Goal: Task Accomplishment & Management: Manage account settings

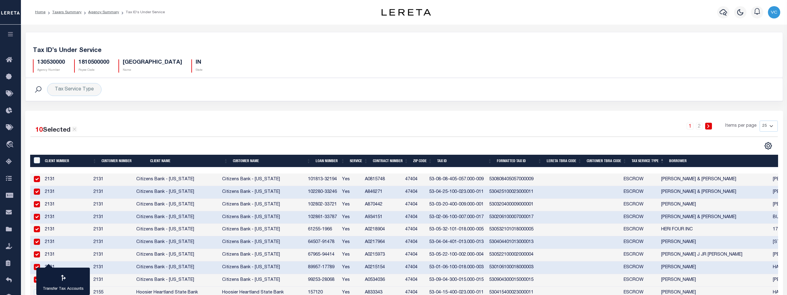
select select "25"
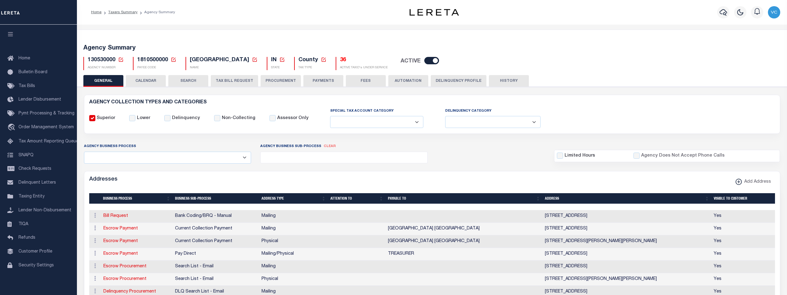
select select
click at [122, 58] on icon at bounding box center [121, 60] width 4 height 4
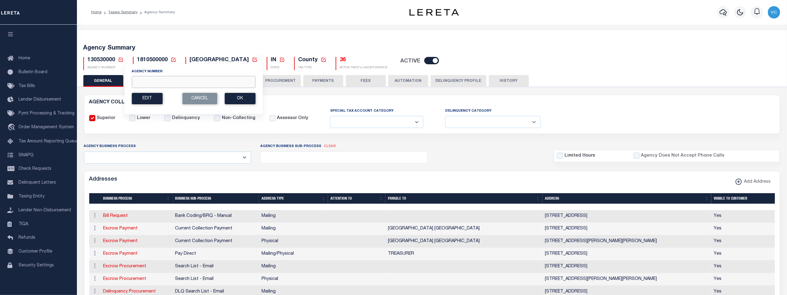
click at [140, 82] on input "Agency Number" at bounding box center [194, 82] width 124 height 12
type input "130480000"
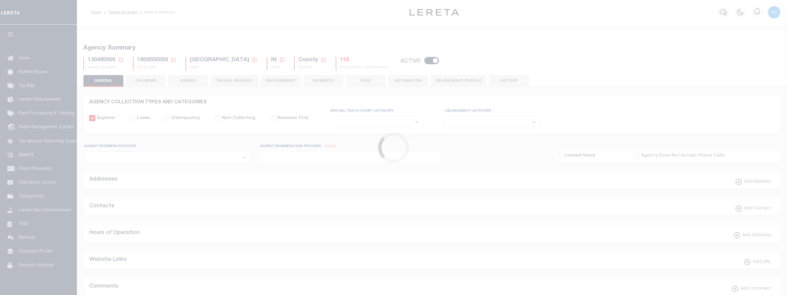
select select
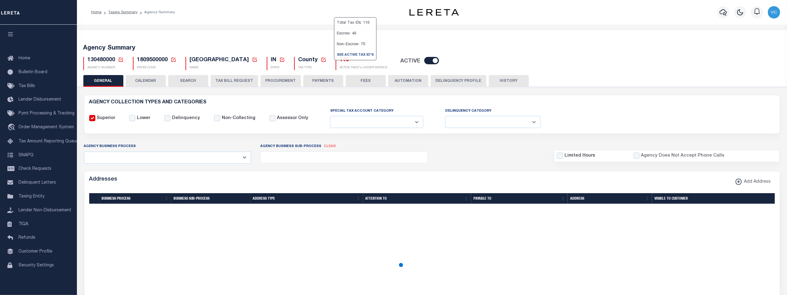
click at [340, 60] on h5 "116" at bounding box center [364, 60] width 48 height 7
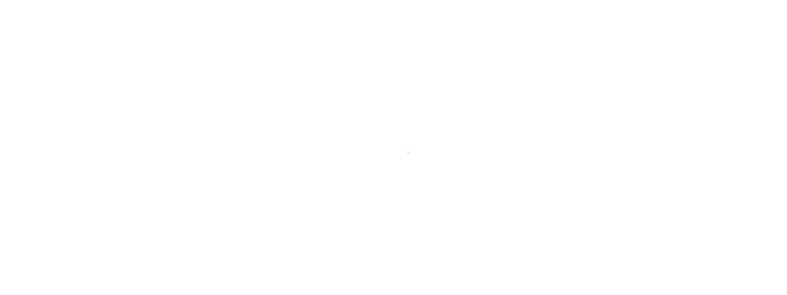
select select "25"
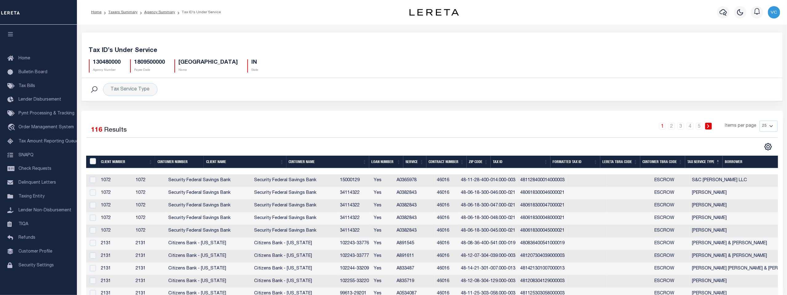
click at [702, 161] on th "Tax Service Type" at bounding box center [704, 162] width 38 height 13
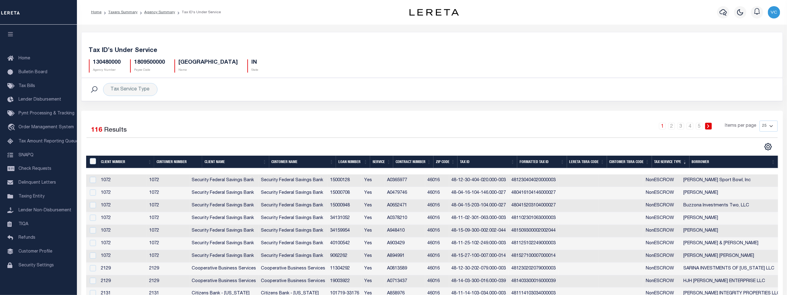
click at [665, 161] on th "Tax Service Type" at bounding box center [671, 162] width 38 height 13
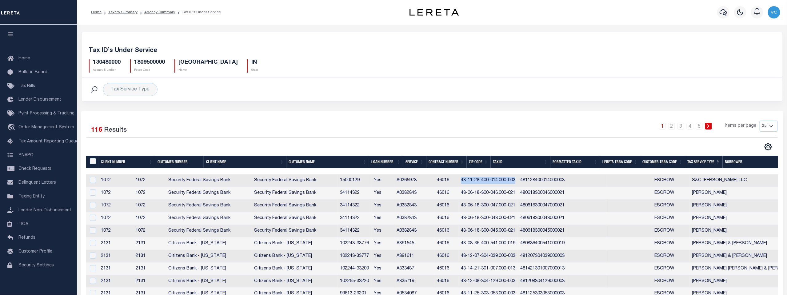
drag, startPoint x: 494, startPoint y: 181, endPoint x: 549, endPoint y: 181, distance: 55.4
click at [518, 181] on td "48-11-28-400-014.000-003" at bounding box center [487, 180] width 59 height 13
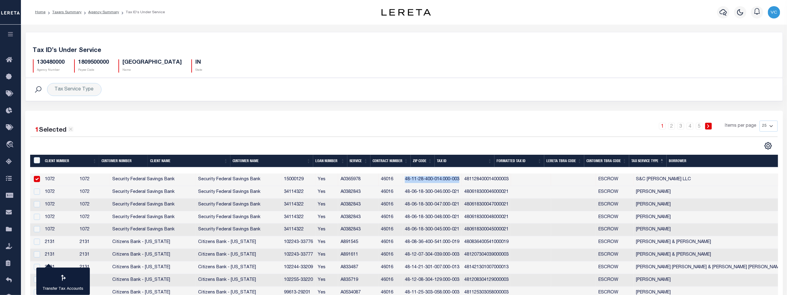
copy td "48-11-28-400-014.000-003"
drag, startPoint x: 668, startPoint y: 178, endPoint x: 702, endPoint y: 180, distance: 34.5
click at [702, 180] on td "S&C Cooper LLC" at bounding box center [719, 179] width 173 height 13
checkbox input "false"
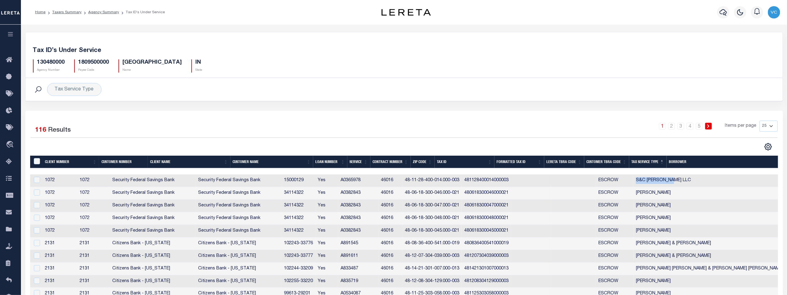
copy td "S&C Cooper LLC"
drag, startPoint x: 438, startPoint y: 193, endPoint x: 491, endPoint y: 196, distance: 52.9
click at [462, 196] on td "48-06-18-300-046.000-021" at bounding box center [431, 193] width 59 height 13
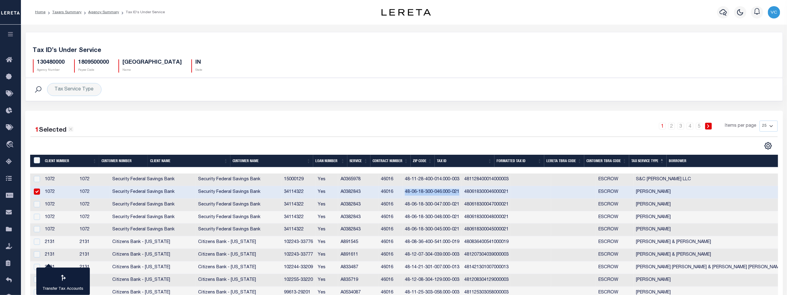
copy td "48-06-18-300-046.000-021"
drag, startPoint x: 667, startPoint y: 190, endPoint x: 707, endPoint y: 194, distance: 39.5
click at [707, 194] on td "ERIC D CASHLER" at bounding box center [719, 192] width 173 height 13
checkbox input "false"
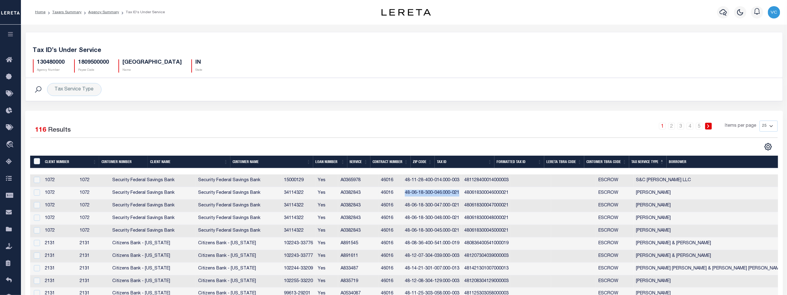
copy td "ERIC D CASHLER"
drag, startPoint x: 437, startPoint y: 205, endPoint x: 493, endPoint y: 204, distance: 56.0
click at [462, 204] on td "48-06-18-300-047.000-021" at bounding box center [431, 206] width 59 height 13
checkbox input "true"
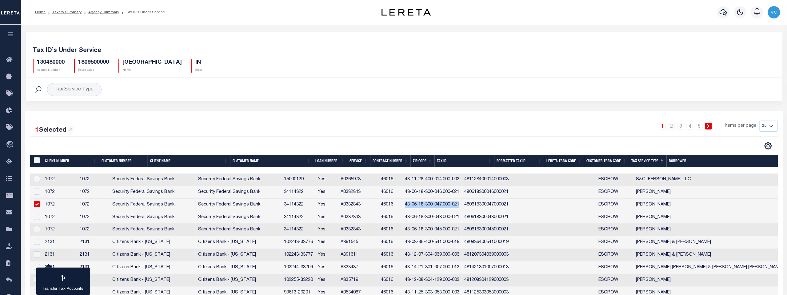
copy td "48-06-18-300-047.000-021"
drag, startPoint x: 438, startPoint y: 216, endPoint x: 492, endPoint y: 216, distance: 54.4
click at [462, 216] on td "48-06-18-300-048.000-021" at bounding box center [431, 217] width 59 height 13
checkbox input "true"
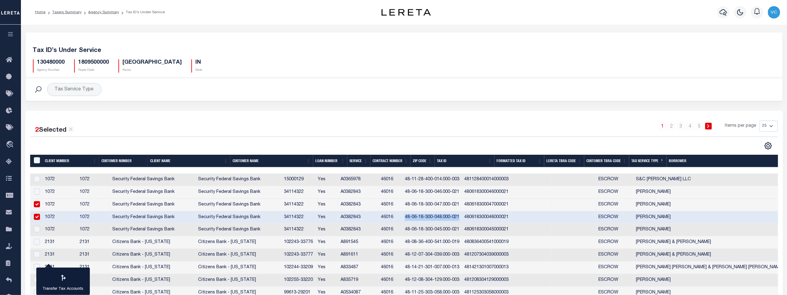
copy td "48-06-18-300-048.000-021"
drag, startPoint x: 436, startPoint y: 229, endPoint x: 491, endPoint y: 227, distance: 55.4
click at [462, 227] on td "48-06-18-300-045.000-021" at bounding box center [431, 230] width 59 height 13
checkbox input "true"
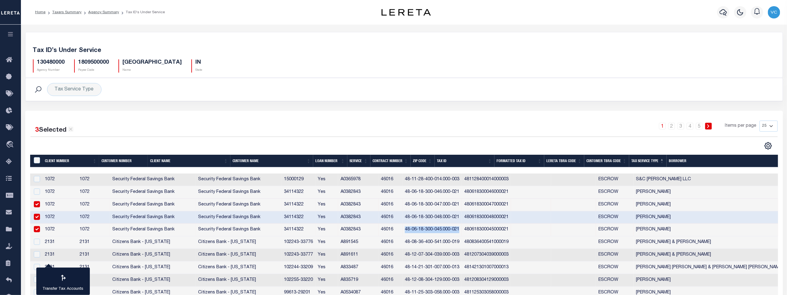
copy td "48-06-18-300-045.000-021"
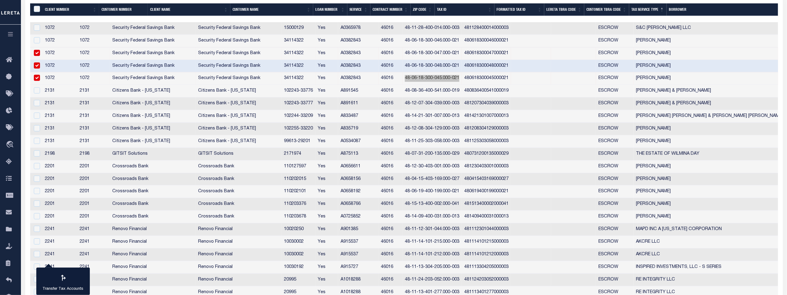
scroll to position [171, 0]
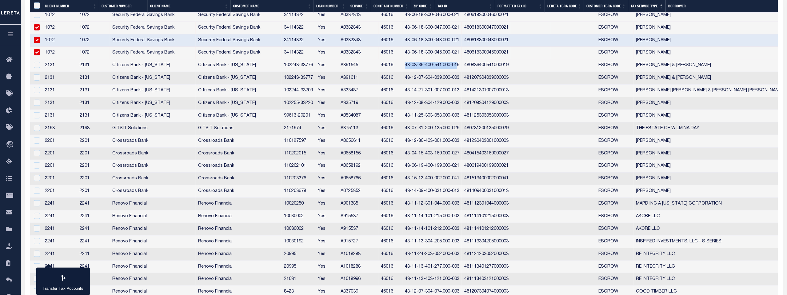
drag, startPoint x: 437, startPoint y: 65, endPoint x: 490, endPoint y: 64, distance: 53.5
click at [462, 64] on td "48-08-36-400-541.000-019" at bounding box center [431, 65] width 59 height 13
checkbox input "true"
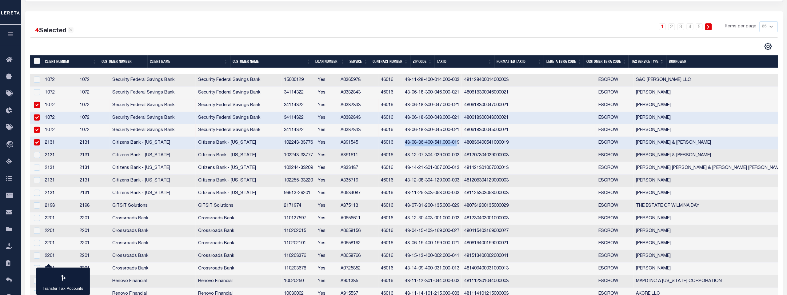
scroll to position [109, 0]
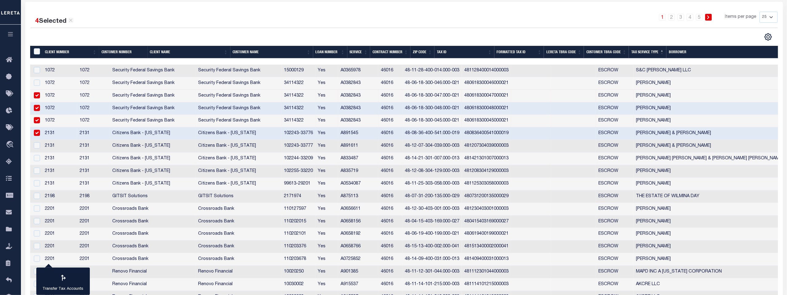
click at [462, 157] on td "48-14-21-301-007.000-013" at bounding box center [431, 159] width 59 height 13
checkbox input "true"
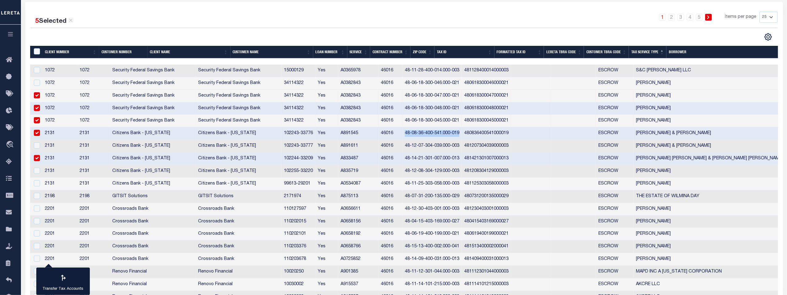
drag, startPoint x: 437, startPoint y: 133, endPoint x: 493, endPoint y: 133, distance: 55.7
click at [462, 133] on td "48-08-36-400-541.000-019" at bounding box center [431, 133] width 59 height 13
checkbox input "false"
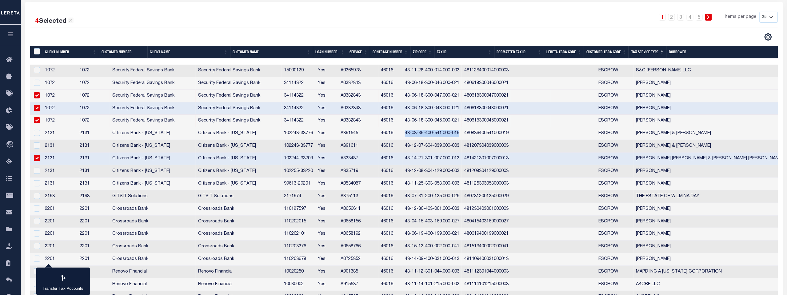
copy td "48-08-36-400-541.000-019"
drag, startPoint x: 437, startPoint y: 145, endPoint x: 494, endPoint y: 146, distance: 56.3
click at [462, 146] on td "48-12-07-304-039.000-003" at bounding box center [431, 146] width 59 height 13
checkbox input "true"
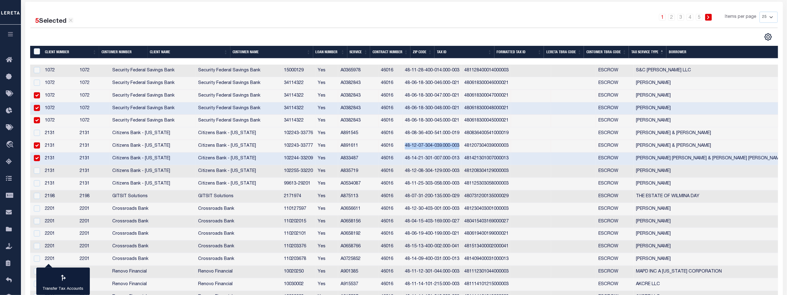
copy td "48-12-07-304-039.000-003"
drag, startPoint x: 437, startPoint y: 158, endPoint x: 493, endPoint y: 157, distance: 56.0
click at [462, 157] on td "48-14-21-301-007.000-013" at bounding box center [431, 159] width 59 height 13
checkbox input "false"
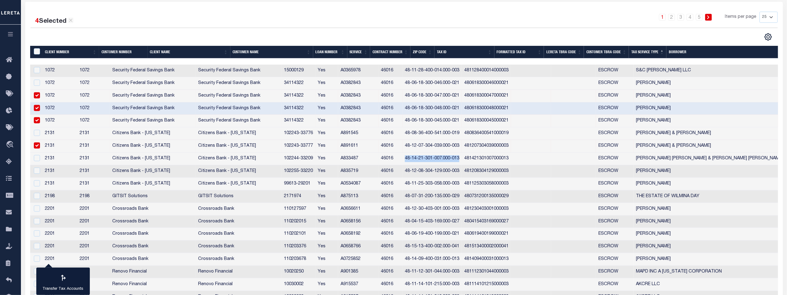
copy td "48-14-21-301-007.000-013"
drag, startPoint x: 437, startPoint y: 171, endPoint x: 491, endPoint y: 169, distance: 53.8
click at [462, 169] on td "48-12-08-304-129.000-003" at bounding box center [431, 171] width 59 height 13
checkbox input "true"
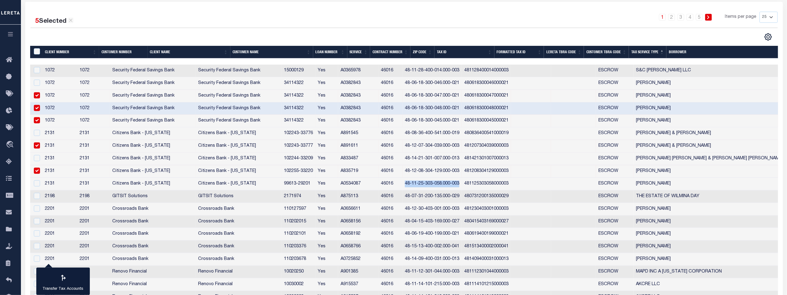
drag, startPoint x: 437, startPoint y: 182, endPoint x: 494, endPoint y: 184, distance: 56.9
click at [462, 184] on td "48-11-25-303-058.000-003" at bounding box center [431, 184] width 59 height 13
checkbox input "true"
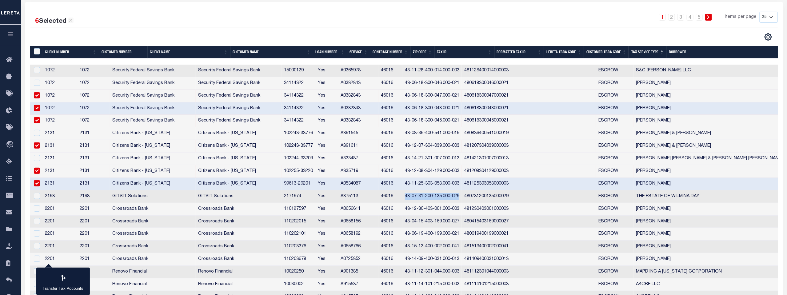
drag, startPoint x: 437, startPoint y: 197, endPoint x: 492, endPoint y: 193, distance: 54.6
click at [462, 193] on td "48-07-31-200-135.000-029" at bounding box center [431, 196] width 59 height 13
checkbox input "true"
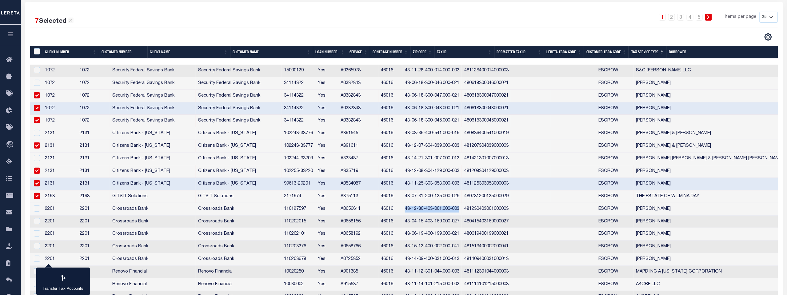
drag, startPoint x: 438, startPoint y: 208, endPoint x: 491, endPoint y: 210, distance: 53.2
click at [462, 210] on td "48-12-30-403-001.000-003" at bounding box center [431, 209] width 59 height 13
checkbox input "true"
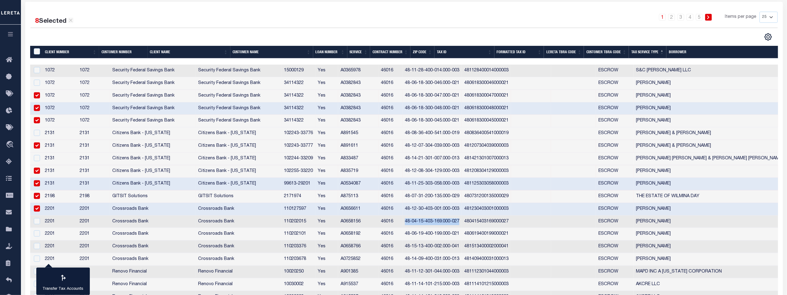
drag, startPoint x: 438, startPoint y: 221, endPoint x: 492, endPoint y: 222, distance: 53.8
click at [462, 222] on td "48-04-15-403-169.000-027" at bounding box center [431, 222] width 59 height 13
checkbox input "true"
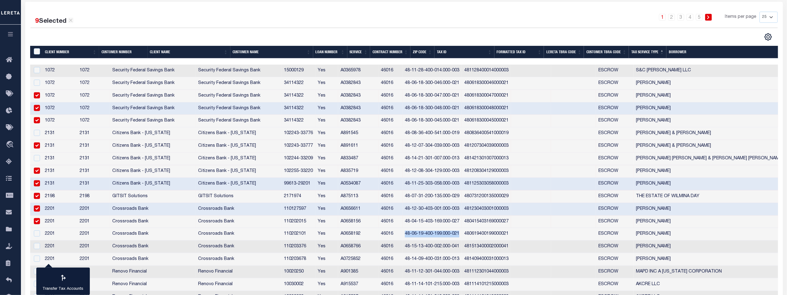
drag, startPoint x: 438, startPoint y: 233, endPoint x: 493, endPoint y: 236, distance: 55.1
click at [462, 236] on td "48-06-19-400-199.000-021" at bounding box center [431, 234] width 59 height 13
checkbox input "true"
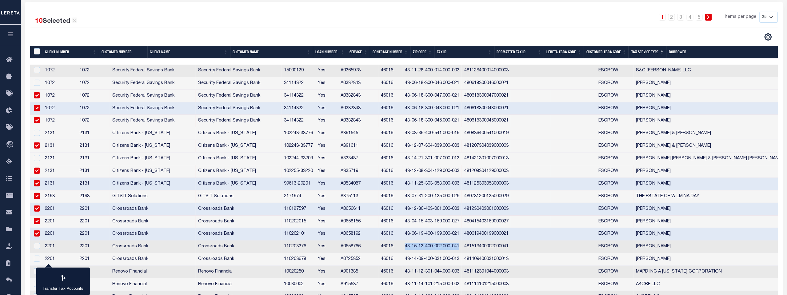
drag, startPoint x: 437, startPoint y: 245, endPoint x: 491, endPoint y: 246, distance: 54.1
click at [462, 246] on td "48-15-13-400-002.000-041" at bounding box center [431, 246] width 59 height 13
checkbox input "true"
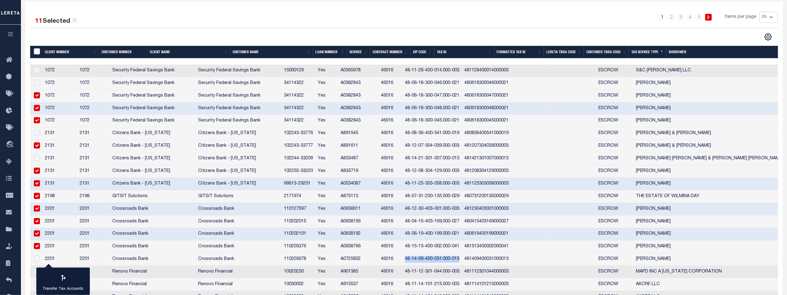
drag, startPoint x: 437, startPoint y: 258, endPoint x: 492, endPoint y: 258, distance: 54.7
click at [462, 258] on td "48-14-09-400-031.000-013" at bounding box center [431, 259] width 59 height 13
checkbox input "true"
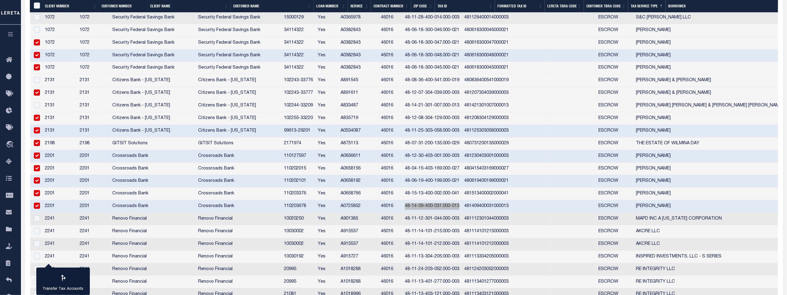
scroll to position [177, 0]
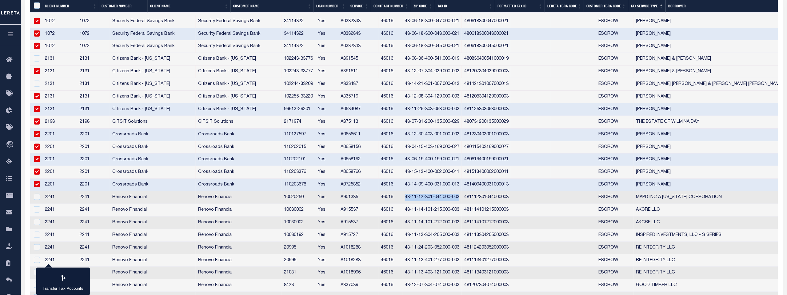
drag, startPoint x: 438, startPoint y: 196, endPoint x: 493, endPoint y: 197, distance: 55.1
click at [462, 197] on td "48-11-12-301-044.000-003" at bounding box center [431, 197] width 59 height 13
checkbox input "true"
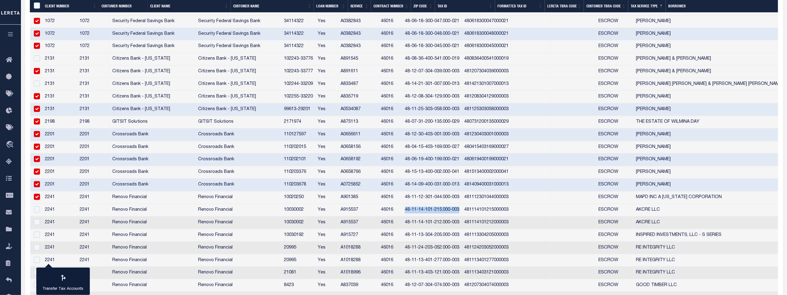
drag, startPoint x: 437, startPoint y: 208, endPoint x: 494, endPoint y: 210, distance: 56.3
click at [462, 210] on td "48-11-14-101-215.000-003" at bounding box center [431, 210] width 59 height 13
checkbox input "true"
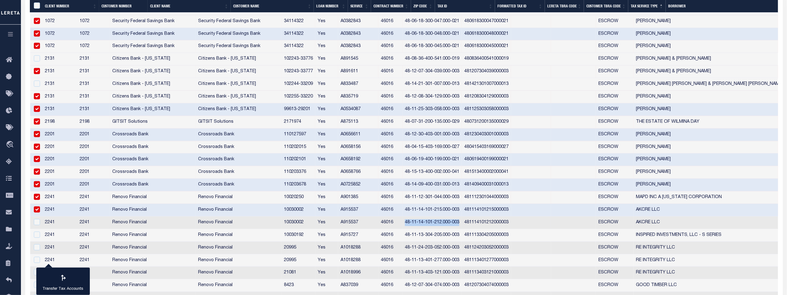
drag, startPoint x: 437, startPoint y: 221, endPoint x: 492, endPoint y: 223, distance: 55.1
click at [462, 223] on td "48-11-14-101-212.000-003" at bounding box center [431, 222] width 59 height 13
checkbox input "true"
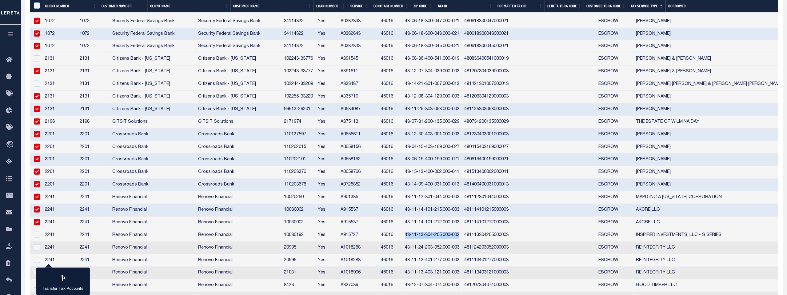
drag, startPoint x: 437, startPoint y: 234, endPoint x: 491, endPoint y: 235, distance: 54.1
click at [462, 235] on td "48-11-13-304-205.000-003" at bounding box center [431, 235] width 59 height 13
checkbox input "true"
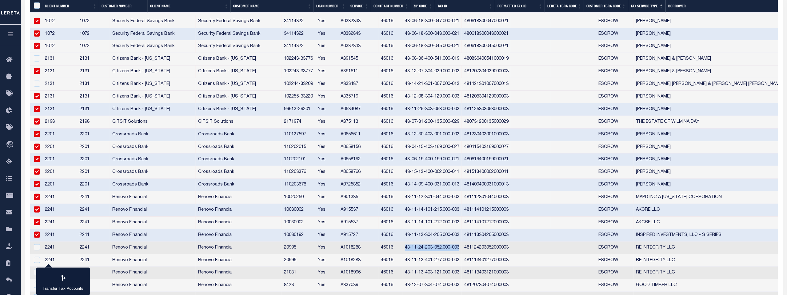
drag, startPoint x: 438, startPoint y: 246, endPoint x: 493, endPoint y: 244, distance: 54.8
click at [462, 244] on td "48-11-24-203-052.000-003" at bounding box center [431, 248] width 59 height 13
checkbox input "true"
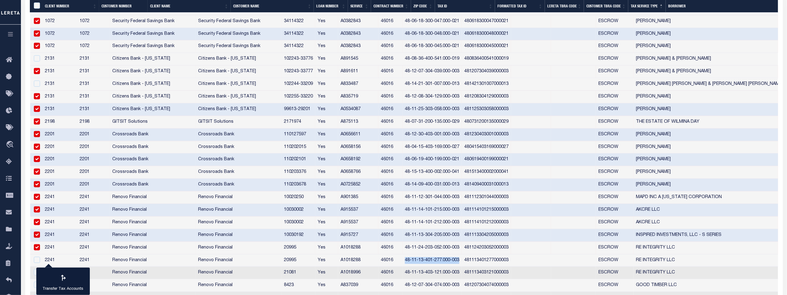
drag, startPoint x: 438, startPoint y: 259, endPoint x: 491, endPoint y: 257, distance: 53.5
click at [462, 257] on td "48-11-13-401-277.000-003" at bounding box center [431, 260] width 59 height 13
checkbox input "true"
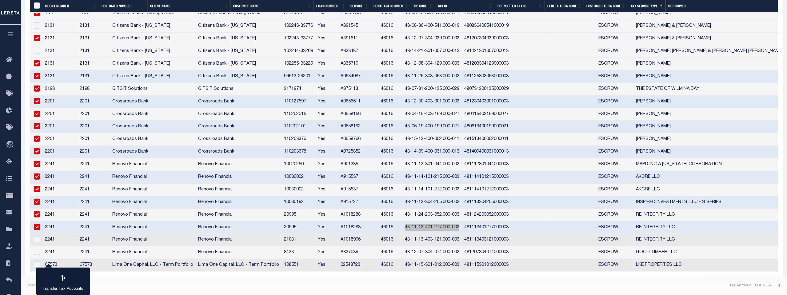
scroll to position [211, 0]
drag, startPoint x: 438, startPoint y: 236, endPoint x: 492, endPoint y: 236, distance: 54.4
click at [462, 236] on td "48-11-13-403-121.000-003" at bounding box center [431, 240] width 59 height 13
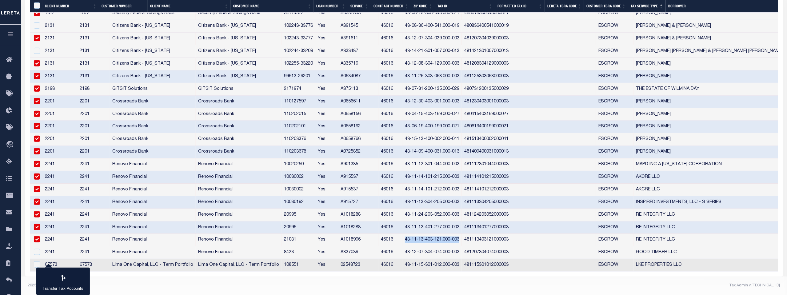
scroll to position [199, 0]
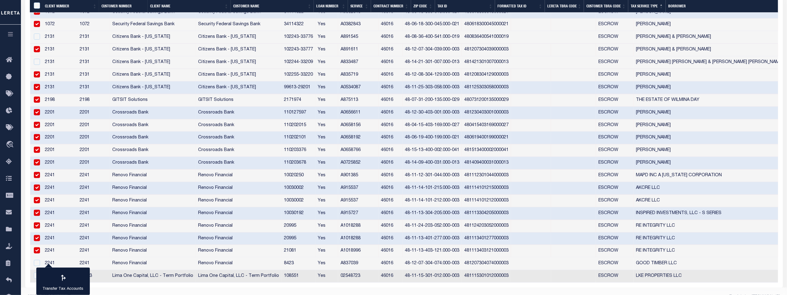
drag, startPoint x: 455, startPoint y: 236, endPoint x: 440, endPoint y: 249, distance: 19.4
click at [440, 249] on td "48-11-13-403-121.000-003" at bounding box center [431, 251] width 59 height 13
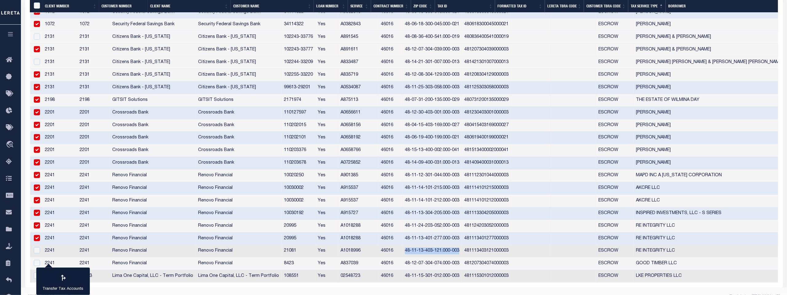
drag, startPoint x: 437, startPoint y: 249, endPoint x: 492, endPoint y: 249, distance: 54.7
click at [462, 249] on td "48-11-13-403-121.000-003" at bounding box center [431, 251] width 59 height 13
checkbox input "true"
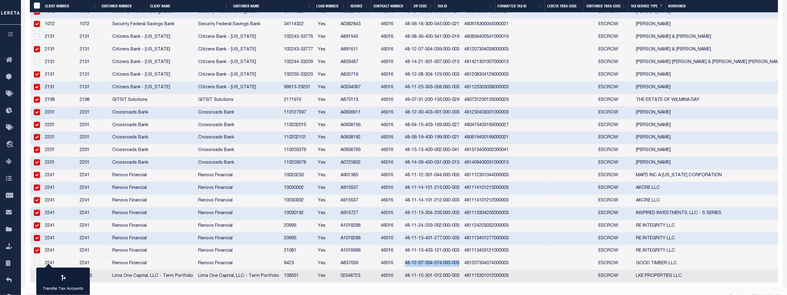
drag, startPoint x: 438, startPoint y: 261, endPoint x: 492, endPoint y: 260, distance: 54.2
click at [462, 260] on td "48-12-07-304-074.000-003" at bounding box center [431, 263] width 59 height 13
checkbox input "true"
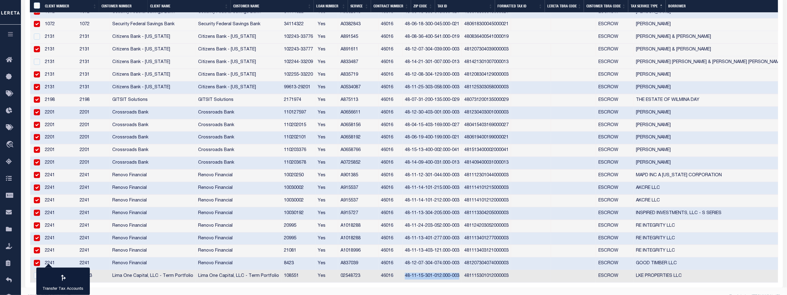
drag, startPoint x: 437, startPoint y: 274, endPoint x: 491, endPoint y: 279, distance: 54.6
click at [462, 279] on td "48-11-15-301-012.000-003" at bounding box center [431, 276] width 59 height 13
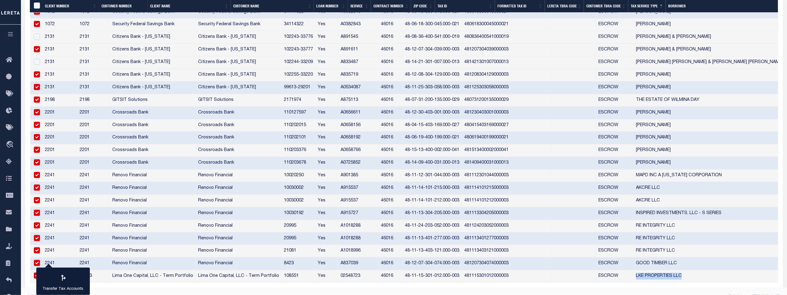
drag, startPoint x: 669, startPoint y: 274, endPoint x: 713, endPoint y: 274, distance: 44.3
click at [713, 274] on td "LKE PROPERTIES LLC" at bounding box center [719, 276] width 173 height 13
checkbox input "false"
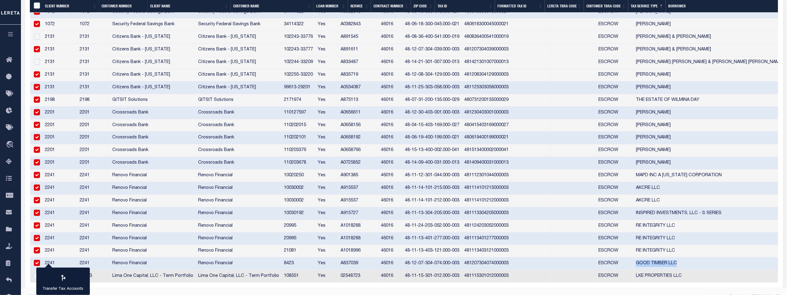
drag, startPoint x: 668, startPoint y: 260, endPoint x: 708, endPoint y: 262, distance: 39.4
click at [708, 262] on td "GOOD TIMBER LLC" at bounding box center [719, 263] width 173 height 13
checkbox input "false"
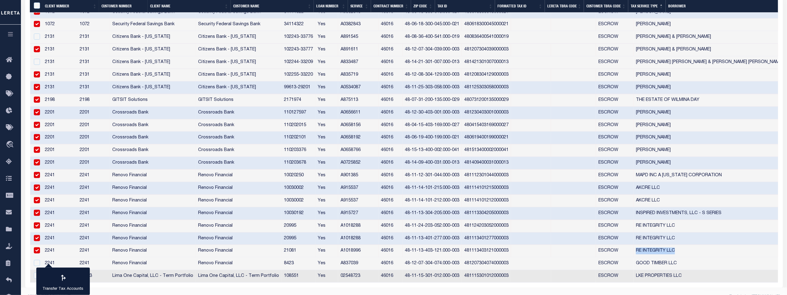
drag, startPoint x: 668, startPoint y: 248, endPoint x: 710, endPoint y: 248, distance: 42.7
click at [710, 248] on td "RE INTEGRITY LLC" at bounding box center [719, 251] width 173 height 13
checkbox input "false"
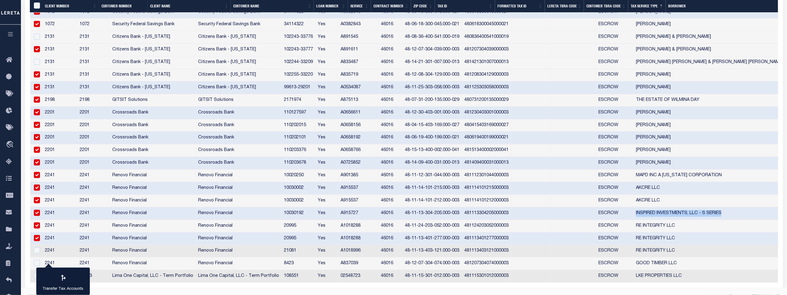
drag, startPoint x: 668, startPoint y: 211, endPoint x: 754, endPoint y: 215, distance: 85.9
click at [754, 215] on td "INSPIRED INVESTMENTS, LLC - S SERIES" at bounding box center [719, 213] width 173 height 13
checkbox input "false"
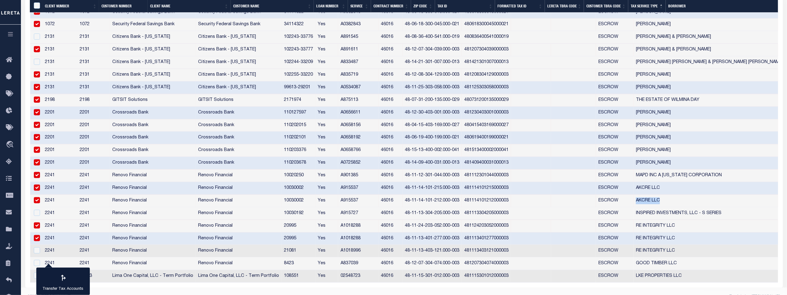
drag, startPoint x: 667, startPoint y: 199, endPoint x: 692, endPoint y: 199, distance: 24.6
click at [692, 199] on td "AKCRE LLC" at bounding box center [719, 201] width 173 height 13
checkbox input "false"
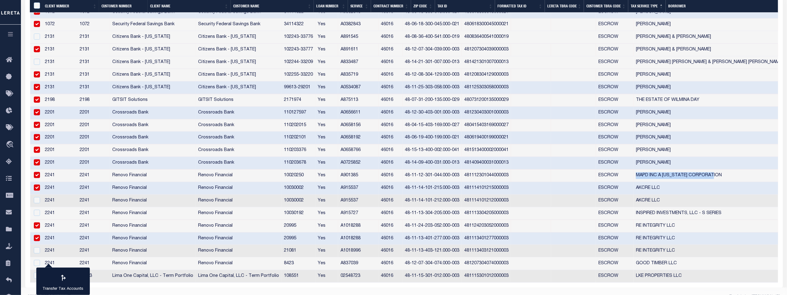
drag, startPoint x: 666, startPoint y: 173, endPoint x: 748, endPoint y: 180, distance: 81.7
click at [748, 180] on td "MAPD INC A FLORIDA CORPORATION" at bounding box center [719, 175] width 173 height 13
checkbox input "false"
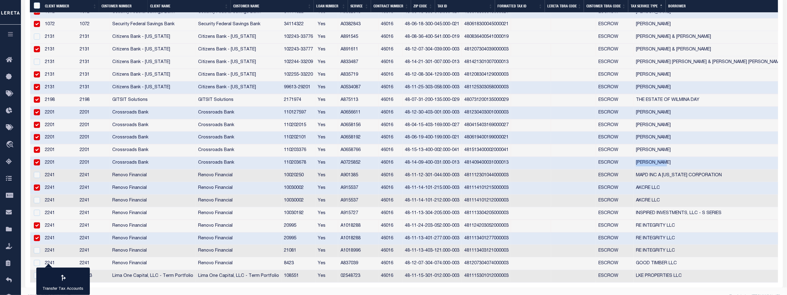
drag, startPoint x: 668, startPoint y: 162, endPoint x: 694, endPoint y: 163, distance: 26.2
click at [694, 163] on td "Cody Semler" at bounding box center [719, 163] width 173 height 13
checkbox input "false"
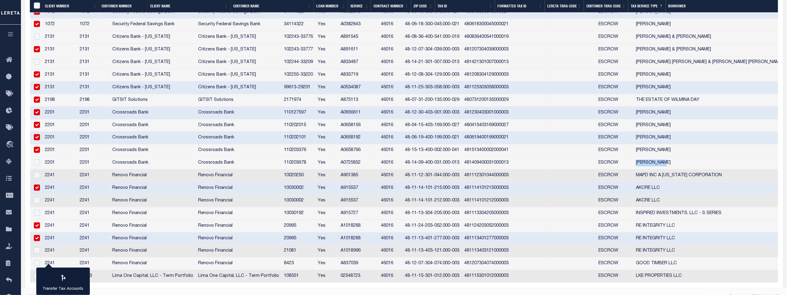
drag, startPoint x: 668, startPoint y: 148, endPoint x: 706, endPoint y: 151, distance: 38.5
click at [706, 151] on td "Jonathan McClure" at bounding box center [719, 150] width 173 height 13
checkbox input "false"
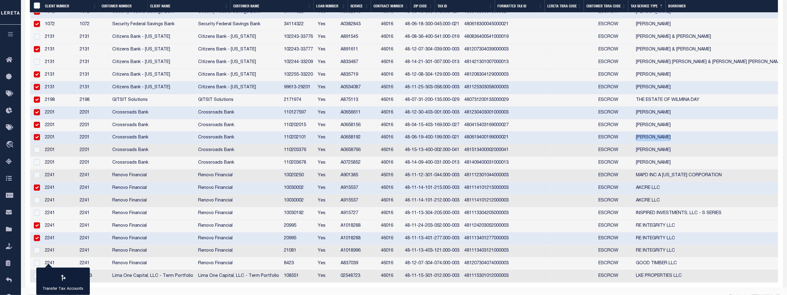
drag, startPoint x: 668, startPoint y: 137, endPoint x: 697, endPoint y: 137, distance: 28.9
click at [697, 137] on td "Sarah Dockrey" at bounding box center [719, 138] width 173 height 13
checkbox input "false"
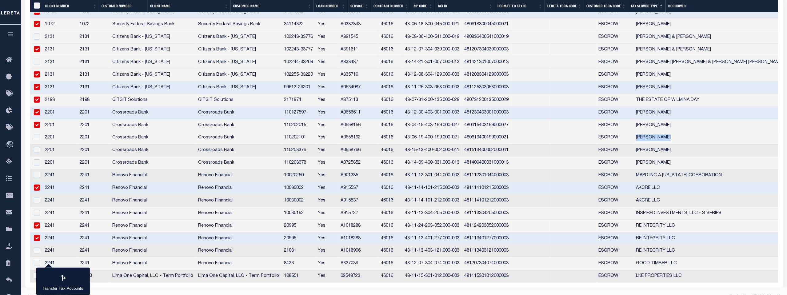
drag, startPoint x: 668, startPoint y: 124, endPoint x: 706, endPoint y: 126, distance: 38.2
click at [706, 126] on td "Heather A McWhirt" at bounding box center [719, 125] width 173 height 13
checkbox input "false"
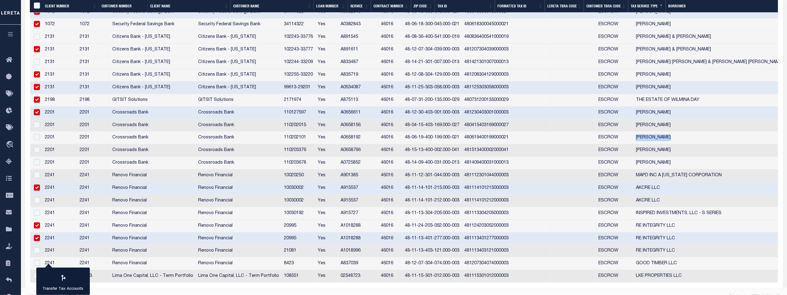
drag, startPoint x: 669, startPoint y: 112, endPoint x: 740, endPoint y: 108, distance: 71.1
click at [740, 108] on td "ALTHEA BANKSTON-GRAWCOCK" at bounding box center [719, 113] width 173 height 13
checkbox input "false"
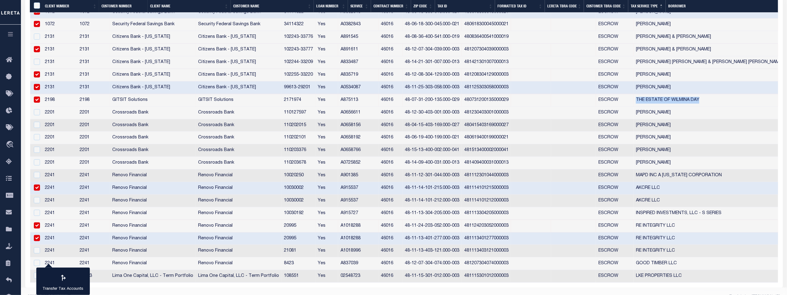
drag, startPoint x: 668, startPoint y: 97, endPoint x: 733, endPoint y: 102, distance: 65.0
click at [733, 102] on td "THE ESTATE OF WILMINA DAY" at bounding box center [719, 100] width 173 height 13
checkbox input "false"
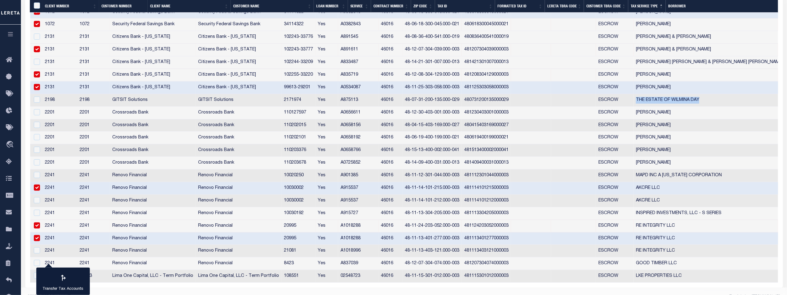
drag, startPoint x: 667, startPoint y: 88, endPoint x: 709, endPoint y: 90, distance: 42.2
click at [709, 90] on td "LOLA A SWINFORD" at bounding box center [719, 87] width 173 height 13
checkbox input "false"
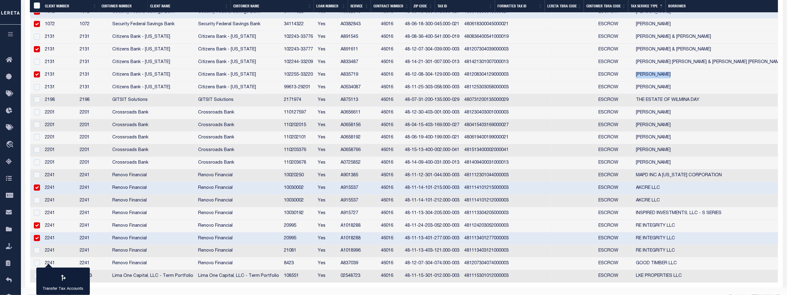
drag, startPoint x: 669, startPoint y: 75, endPoint x: 705, endPoint y: 74, distance: 35.4
click at [705, 74] on td "CARLA FORREST" at bounding box center [719, 75] width 173 height 13
checkbox input "false"
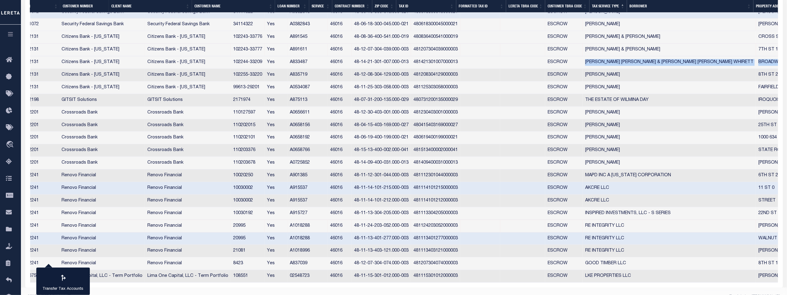
scroll to position [0, 0]
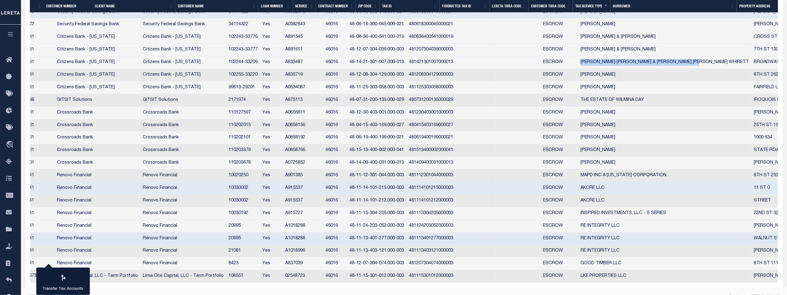
drag, startPoint x: 669, startPoint y: 62, endPoint x: 714, endPoint y: 62, distance: 45.5
click at [736, 64] on td "AUSTIN JACOB WHIRRETT & CARLY CHRISTINE WHIRETT" at bounding box center [664, 62] width 173 height 13
checkbox input "true"
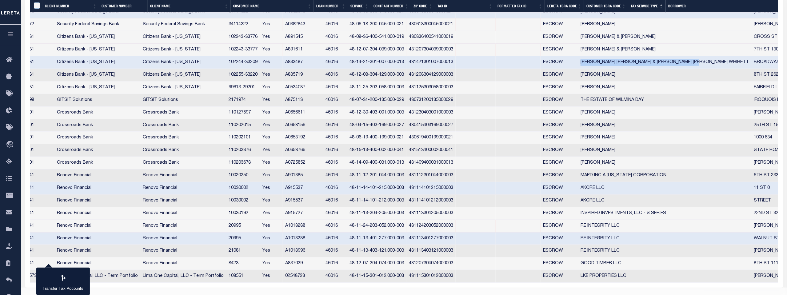
scroll to position [0, 55]
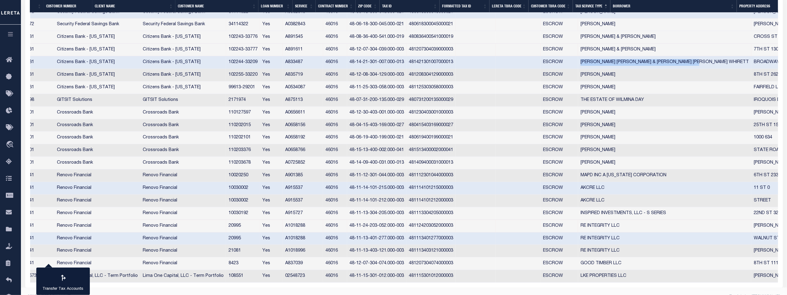
drag, startPoint x: 612, startPoint y: 50, endPoint x: 707, endPoint y: 52, distance: 94.4
click at [707, 52] on td "JASON R WETHERLY & NICKOLAS A MUSIAL" at bounding box center [664, 50] width 173 height 13
checkbox input "false"
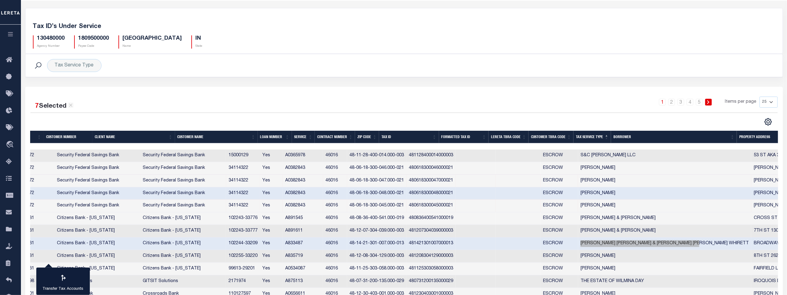
scroll to position [6, 0]
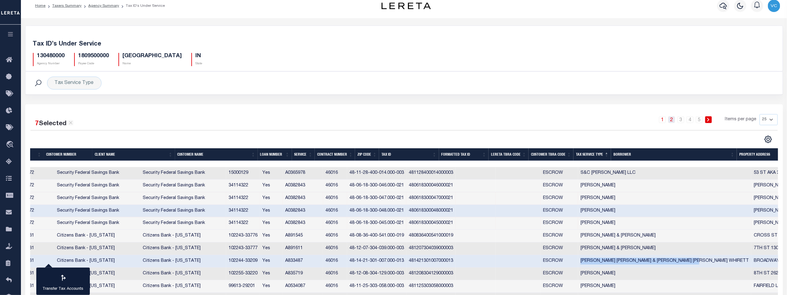
click at [673, 121] on link "2" at bounding box center [671, 119] width 7 height 7
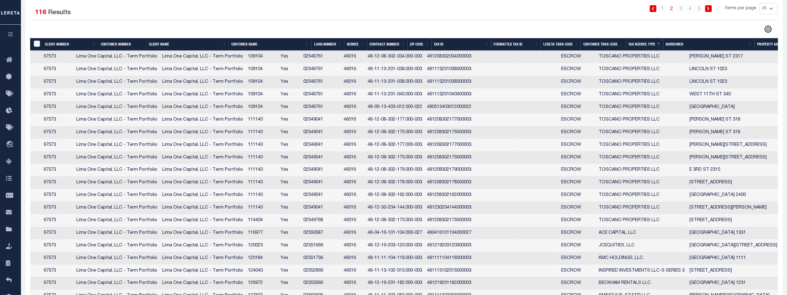
scroll to position [0, 36]
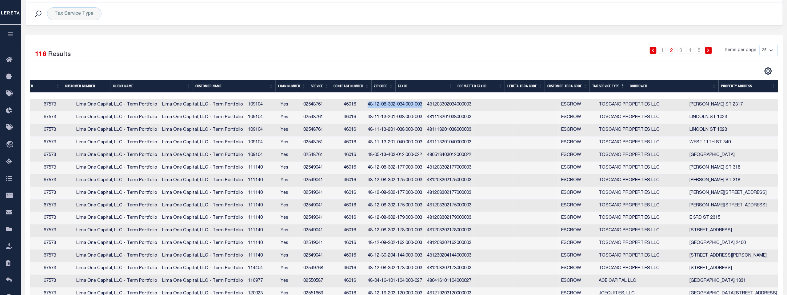
drag, startPoint x: 398, startPoint y: 105, endPoint x: 448, endPoint y: 107, distance: 50.1
click at [424, 107] on td "48-12-08-302-034.000-003" at bounding box center [394, 105] width 59 height 13
checkbox input "true"
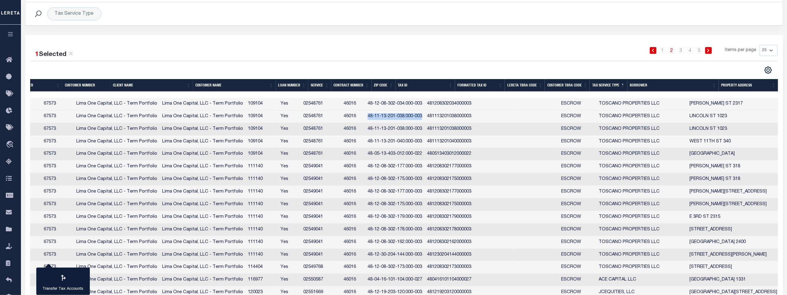
drag, startPoint x: 397, startPoint y: 116, endPoint x: 452, endPoint y: 116, distance: 55.0
click at [424, 116] on td "48-11-13-201-038.000-003" at bounding box center [394, 116] width 59 height 13
checkbox input "true"
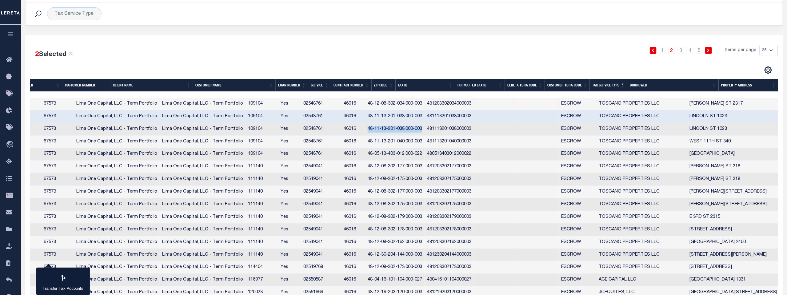
drag, startPoint x: 399, startPoint y: 129, endPoint x: 453, endPoint y: 131, distance: 54.2
click at [424, 131] on td "48-11-13-201-038.000-003" at bounding box center [394, 129] width 59 height 13
checkbox input "true"
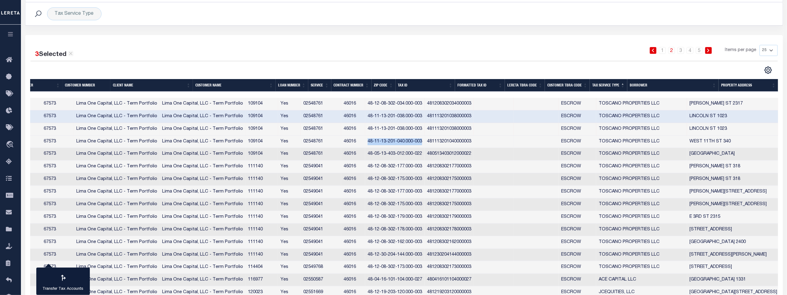
drag, startPoint x: 398, startPoint y: 142, endPoint x: 452, endPoint y: 143, distance: 54.1
click at [424, 143] on td "48-11-13-201-040.000-003" at bounding box center [394, 142] width 59 height 13
checkbox input "true"
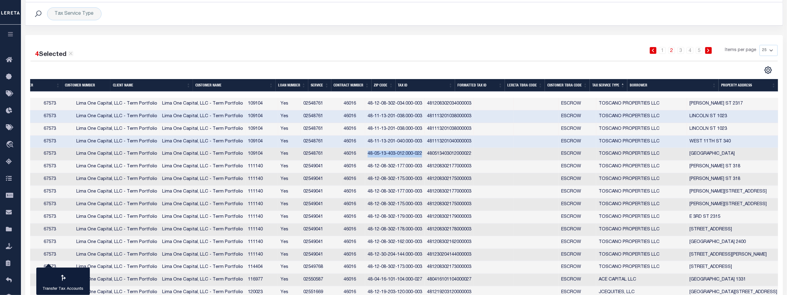
drag, startPoint x: 397, startPoint y: 153, endPoint x: 439, endPoint y: 154, distance: 42.1
click at [424, 156] on td "48-05-13-403-012.000-022" at bounding box center [394, 154] width 59 height 13
checkbox input "true"
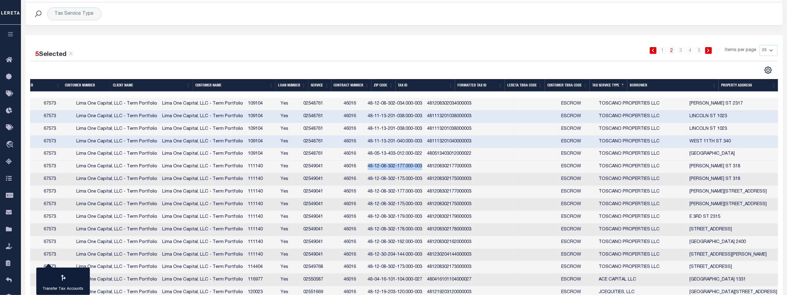
drag, startPoint x: 397, startPoint y: 166, endPoint x: 452, endPoint y: 171, distance: 54.9
click at [424, 171] on td "48-12-08-302-177.000-003" at bounding box center [394, 167] width 59 height 13
checkbox input "true"
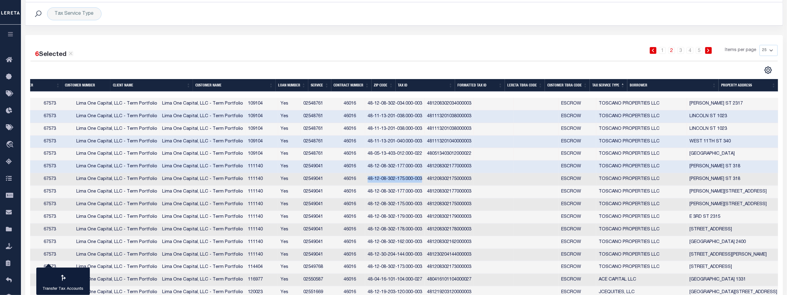
drag, startPoint x: 398, startPoint y: 179, endPoint x: 452, endPoint y: 180, distance: 54.7
click at [424, 180] on td "48-12-08-302-175.000-003" at bounding box center [394, 179] width 59 height 13
checkbox input "true"
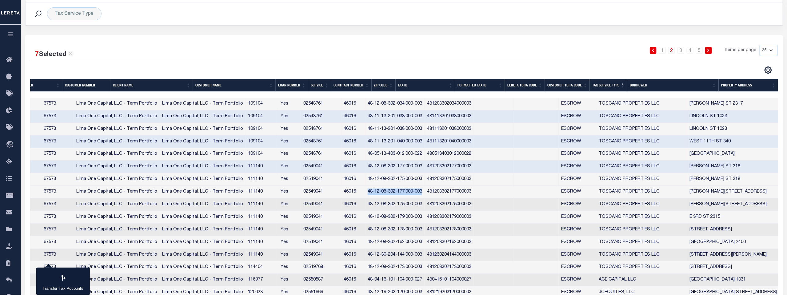
drag, startPoint x: 398, startPoint y: 191, endPoint x: 453, endPoint y: 193, distance: 55.4
click at [424, 193] on td "48-12-08-302-177.000-003" at bounding box center [394, 192] width 59 height 13
checkbox input "true"
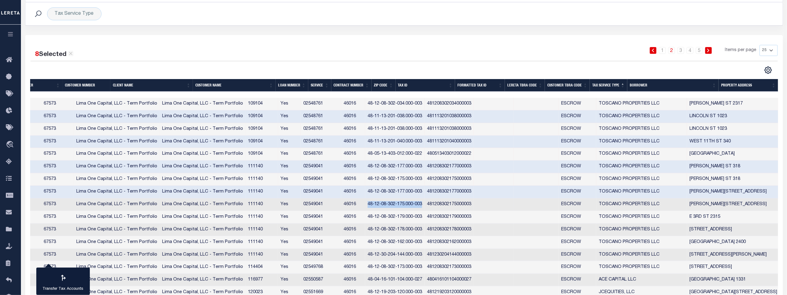
drag, startPoint x: 399, startPoint y: 203, endPoint x: 452, endPoint y: 206, distance: 53.3
click at [424, 206] on td "48-12-08-302-175.000-003" at bounding box center [394, 204] width 59 height 13
checkbox input "true"
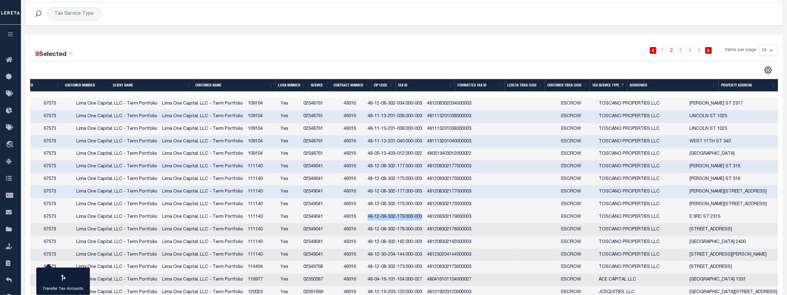
drag, startPoint x: 399, startPoint y: 216, endPoint x: 453, endPoint y: 220, distance: 54.0
click at [424, 220] on td "48-12-08-302-179.000-003" at bounding box center [394, 217] width 59 height 13
checkbox input "true"
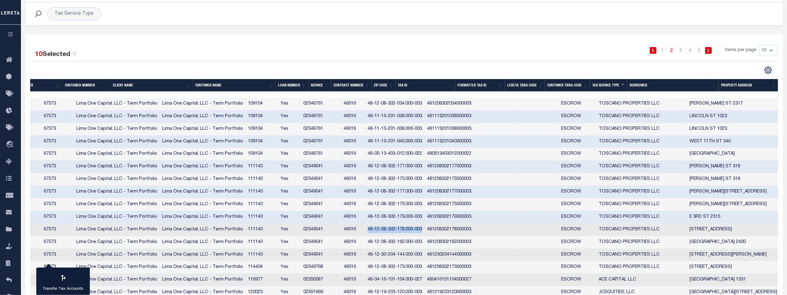
drag, startPoint x: 398, startPoint y: 229, endPoint x: 453, endPoint y: 230, distance: 54.4
click at [424, 230] on td "48-12-08-302-178.000-003" at bounding box center [394, 230] width 59 height 13
checkbox input "true"
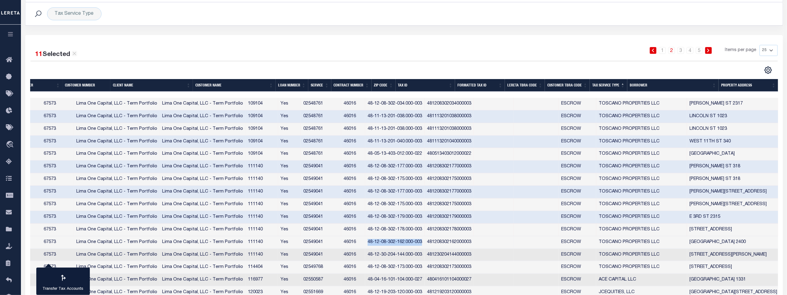
drag, startPoint x: 398, startPoint y: 242, endPoint x: 454, endPoint y: 243, distance: 55.4
click at [424, 243] on td "48-12-08-302-162.000-003" at bounding box center [394, 242] width 59 height 13
checkbox input "true"
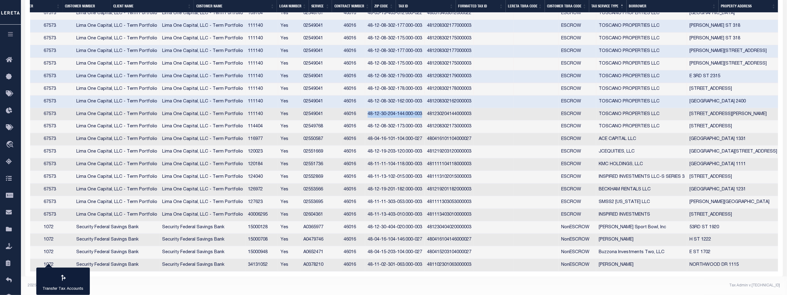
drag, startPoint x: 399, startPoint y: 111, endPoint x: 452, endPoint y: 113, distance: 53.6
click at [424, 113] on td "48-12-30-204-144.000-003" at bounding box center [394, 114] width 59 height 13
checkbox input "true"
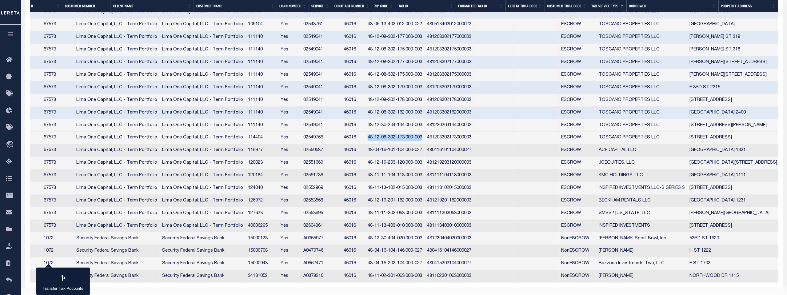
drag, startPoint x: 398, startPoint y: 135, endPoint x: 452, endPoint y: 137, distance: 53.6
click at [424, 137] on td "48-12-08-302-173.000-003" at bounding box center [394, 138] width 59 height 13
checkbox input "true"
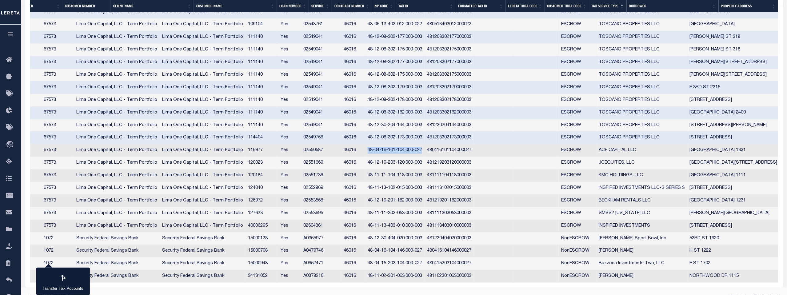
drag, startPoint x: 399, startPoint y: 149, endPoint x: 452, endPoint y: 150, distance: 53.5
click at [424, 150] on td "48-04-16-101-104.000-027" at bounding box center [394, 150] width 59 height 13
checkbox input "true"
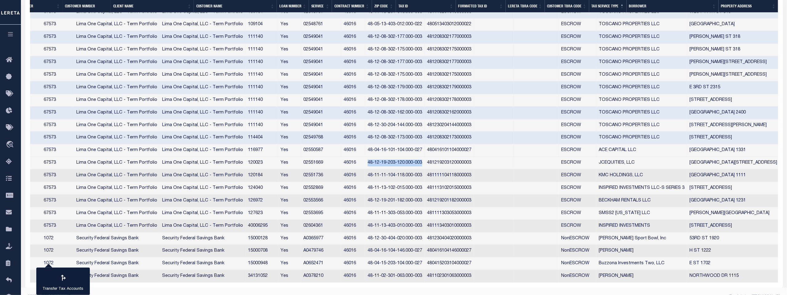
drag, startPoint x: 398, startPoint y: 162, endPoint x: 453, endPoint y: 165, distance: 55.1
click at [424, 165] on td "48-12-19-203-120.000-003" at bounding box center [394, 163] width 59 height 13
checkbox input "true"
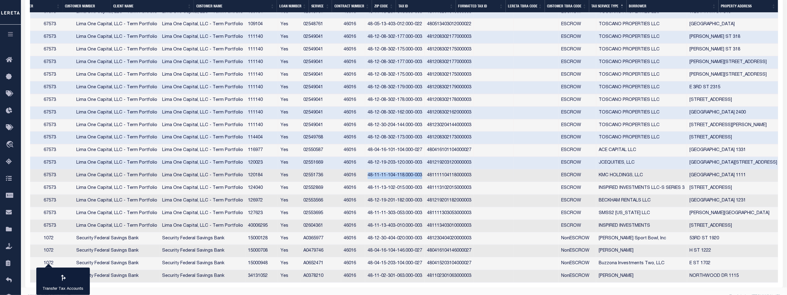
drag, startPoint x: 398, startPoint y: 174, endPoint x: 454, endPoint y: 176, distance: 56.0
click at [424, 176] on td "48-11-11-104-118.000-003" at bounding box center [394, 175] width 59 height 13
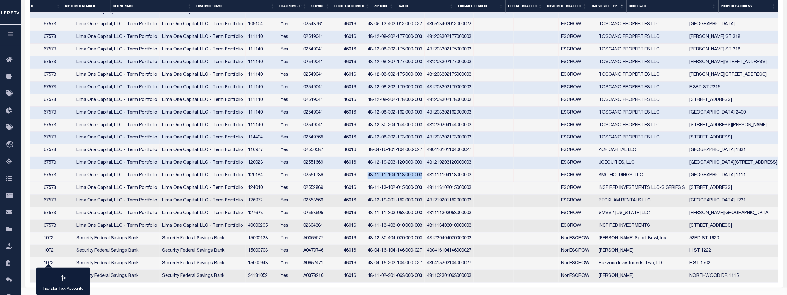
checkbox input "true"
drag, startPoint x: 398, startPoint y: 187, endPoint x: 453, endPoint y: 189, distance: 54.8
click at [424, 189] on td "48-11-13-102-015.000-003" at bounding box center [394, 188] width 59 height 13
checkbox input "true"
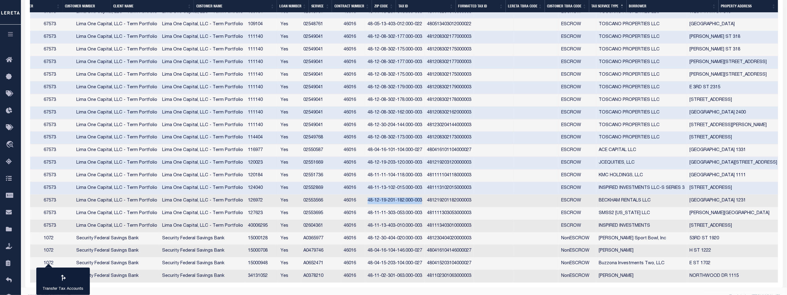
drag, startPoint x: 398, startPoint y: 199, endPoint x: 452, endPoint y: 201, distance: 54.1
click at [424, 201] on td "48-12-19-201-182.000-003" at bounding box center [394, 201] width 59 height 13
checkbox input "true"
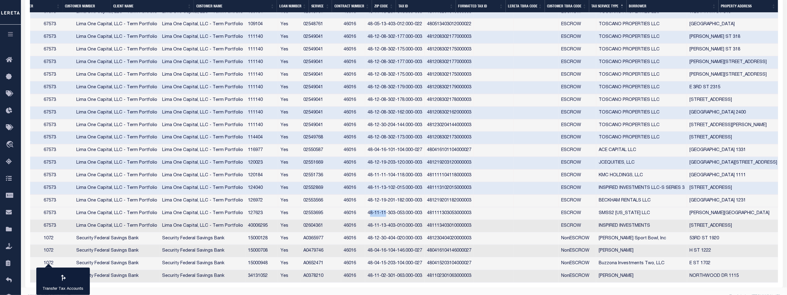
drag, startPoint x: 399, startPoint y: 210, endPoint x: 419, endPoint y: 210, distance: 19.1
click at [419, 210] on td "48-11-11-303-053.000-003" at bounding box center [394, 213] width 59 height 13
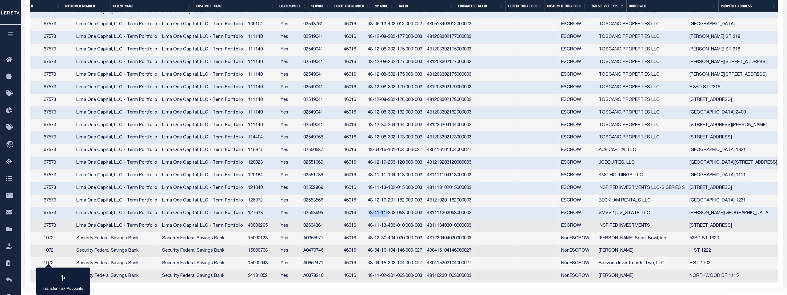
click at [403, 209] on td "48-11-11-303-053.000-003" at bounding box center [394, 213] width 59 height 13
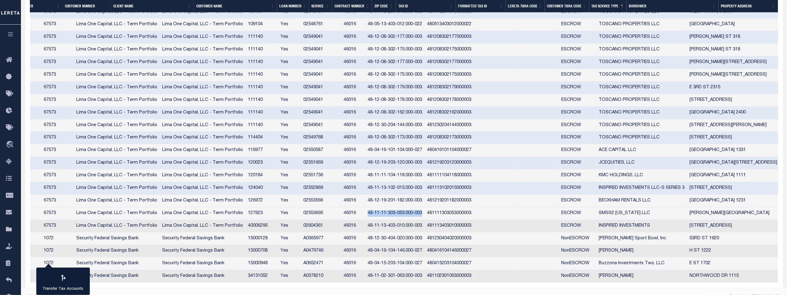
drag, startPoint x: 398, startPoint y: 212, endPoint x: 454, endPoint y: 212, distance: 55.4
click at [424, 212] on td "48-11-11-303-053.000-003" at bounding box center [394, 213] width 59 height 13
checkbox input "true"
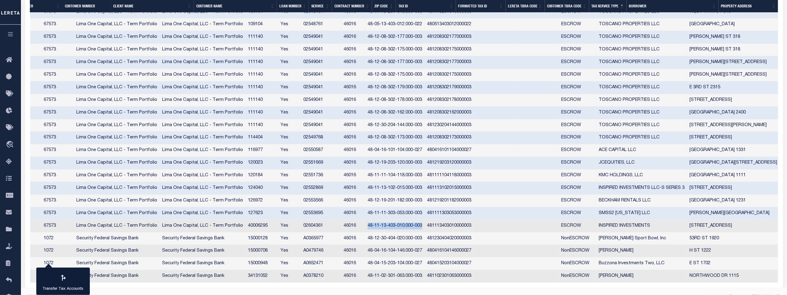
drag, startPoint x: 397, startPoint y: 224, endPoint x: 452, endPoint y: 225, distance: 55.1
click at [424, 225] on td "48-11-13-403-010.000-003" at bounding box center [394, 226] width 59 height 13
checkbox input "true"
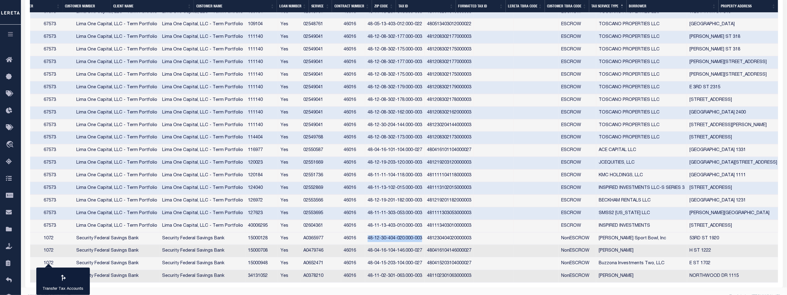
drag, startPoint x: 398, startPoint y: 237, endPoint x: 454, endPoint y: 236, distance: 56.0
click at [424, 236] on td "48-12-30-404-020.000-003" at bounding box center [394, 238] width 59 height 13
checkbox input "true"
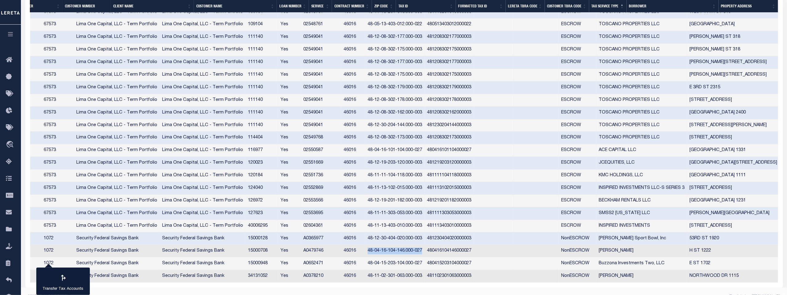
drag, startPoint x: 399, startPoint y: 249, endPoint x: 453, endPoint y: 250, distance: 53.8
click at [424, 250] on td "48-04-16-104-146.000-027" at bounding box center [394, 251] width 59 height 13
checkbox input "true"
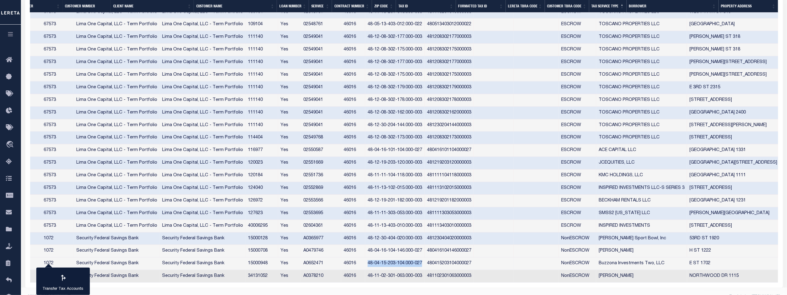
drag, startPoint x: 399, startPoint y: 261, endPoint x: 455, endPoint y: 263, distance: 56.0
click at [424, 263] on td "48-04-15-203-104.000-027" at bounding box center [394, 263] width 59 height 13
checkbox input "true"
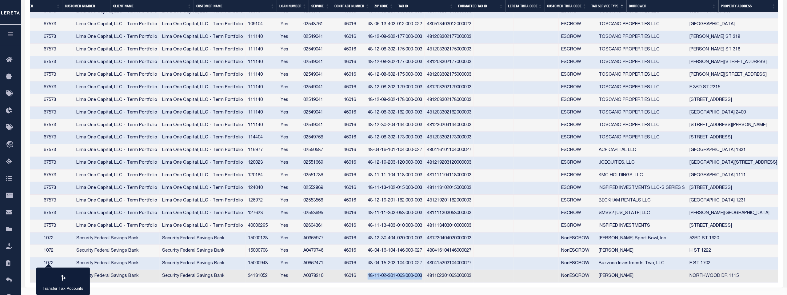
drag, startPoint x: 398, startPoint y: 275, endPoint x: 454, endPoint y: 276, distance: 55.4
click at [424, 276] on td "48-11-02-301-063.000-003" at bounding box center [394, 276] width 59 height 13
checkbox input "true"
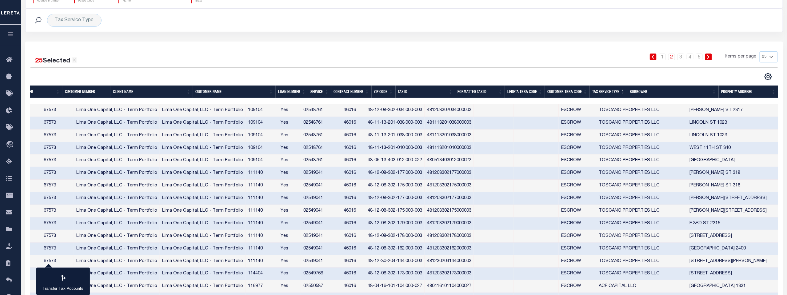
scroll to position [62, 0]
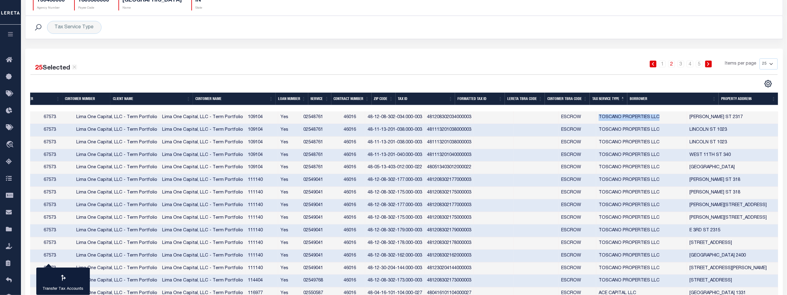
drag, startPoint x: 629, startPoint y: 118, endPoint x: 689, endPoint y: 120, distance: 59.7
click at [687, 120] on td "TOSCANO PROPERTIES LLC" at bounding box center [641, 117] width 91 height 13
checkbox input "false"
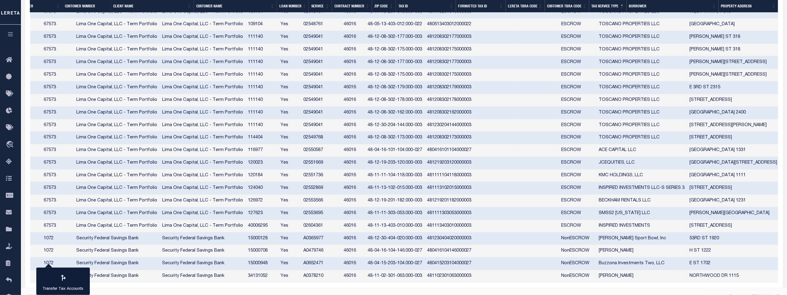
scroll to position [211, 0]
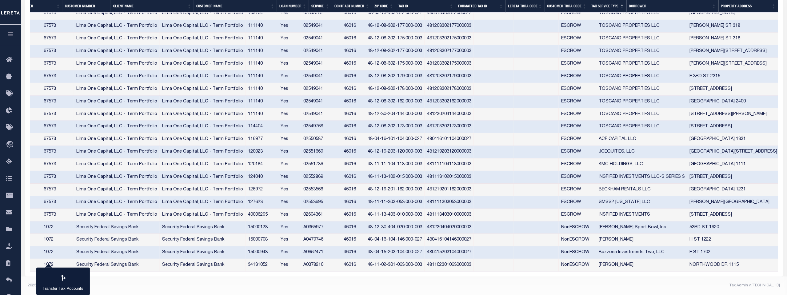
drag, startPoint x: 629, startPoint y: 261, endPoint x: 663, endPoint y: 261, distance: 33.8
click at [663, 261] on td "David J Sheridan" at bounding box center [641, 265] width 91 height 13
checkbox input "false"
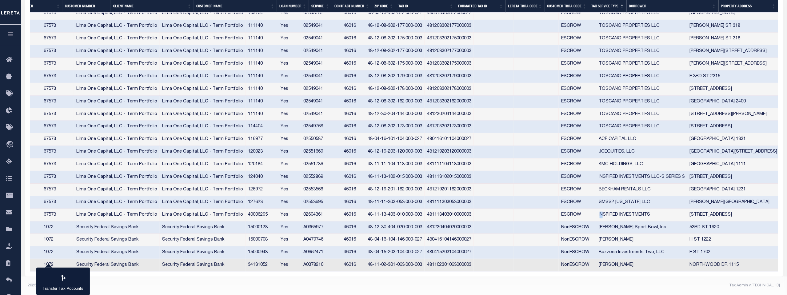
drag, startPoint x: 629, startPoint y: 211, endPoint x: 633, endPoint y: 212, distance: 3.7
click at [633, 212] on td "INSPIRED INVESTMENTS" at bounding box center [641, 215] width 91 height 13
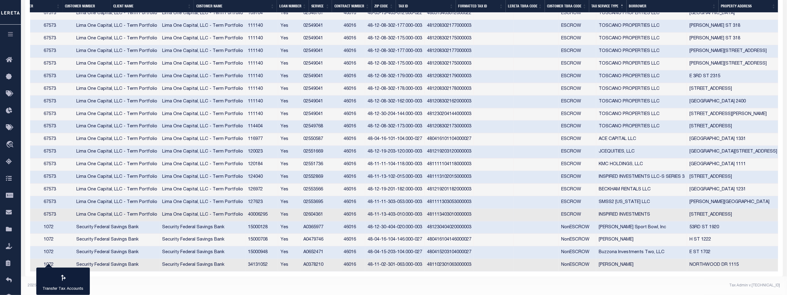
click at [627, 212] on td "INSPIRED INVESTMENTS" at bounding box center [641, 215] width 91 height 13
checkbox input "true"
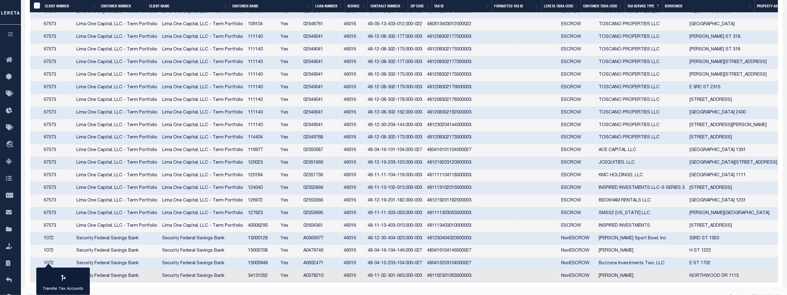
scroll to position [0, 36]
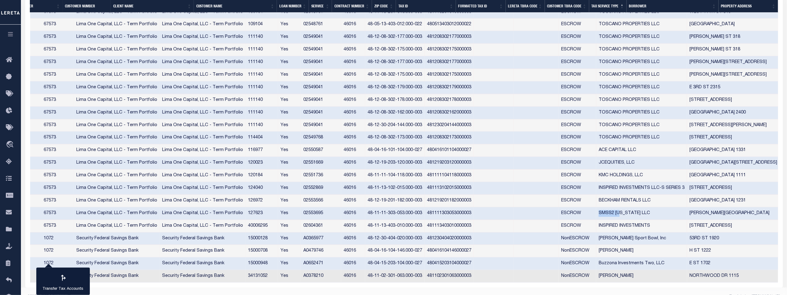
drag, startPoint x: 627, startPoint y: 212, endPoint x: 648, endPoint y: 212, distance: 20.9
click at [648, 212] on td "SMSS2 INDIANA LLC" at bounding box center [641, 213] width 91 height 13
checkbox input "false"
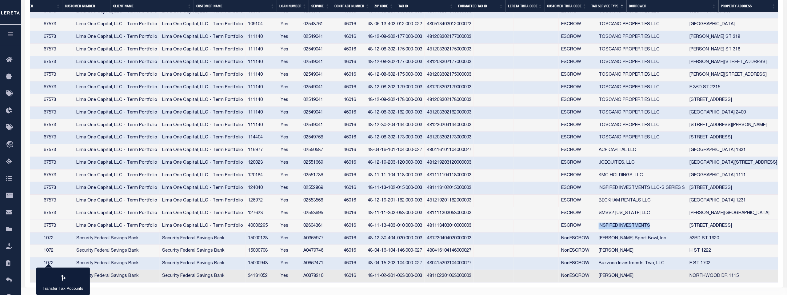
drag, startPoint x: 628, startPoint y: 224, endPoint x: 683, endPoint y: 226, distance: 54.8
click at [683, 226] on td "INSPIRED INVESTMENTS" at bounding box center [641, 226] width 91 height 13
checkbox input "false"
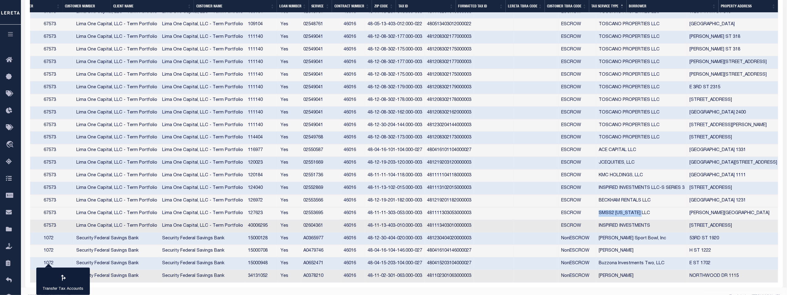
drag, startPoint x: 629, startPoint y: 213, endPoint x: 672, endPoint y: 212, distance: 43.7
click at [672, 212] on td "SMSS2 INDIANA LLC" at bounding box center [641, 213] width 91 height 13
checkbox input "true"
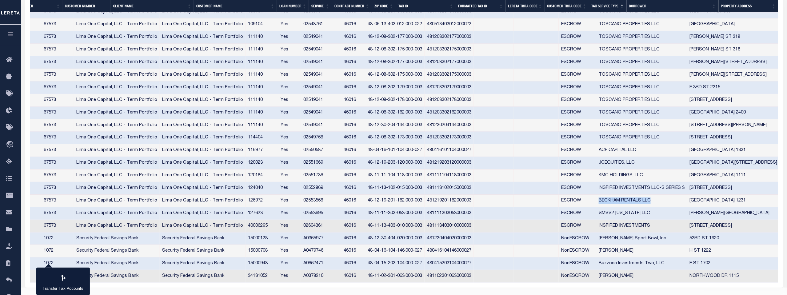
drag, startPoint x: 628, startPoint y: 200, endPoint x: 682, endPoint y: 200, distance: 54.1
click at [682, 200] on td "BECKHAM RENTALS LLC" at bounding box center [641, 201] width 91 height 13
checkbox input "false"
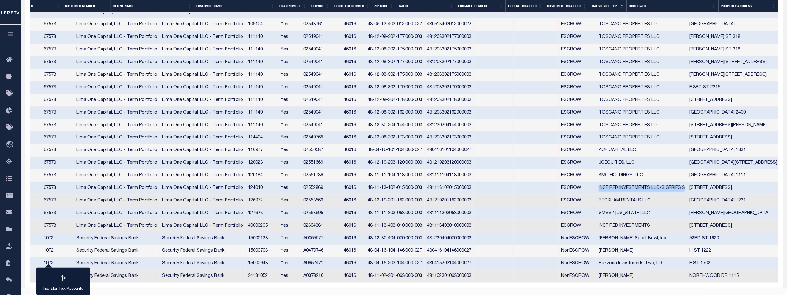
drag, startPoint x: 628, startPoint y: 186, endPoint x: 716, endPoint y: 188, distance: 88.0
click at [687, 188] on td "INSPIRED INVESTMENTS LLC-S SERIES 3" at bounding box center [641, 188] width 91 height 13
checkbox input "false"
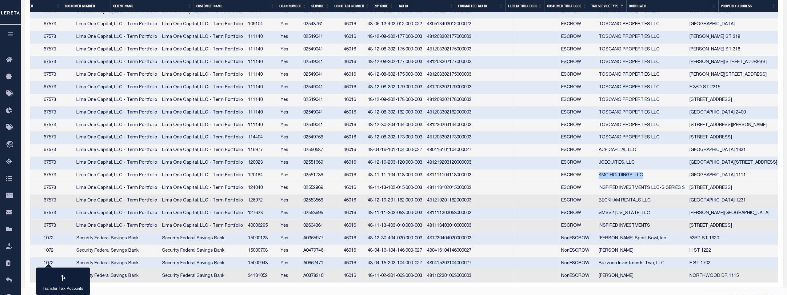
drag, startPoint x: 628, startPoint y: 174, endPoint x: 674, endPoint y: 175, distance: 46.1
click at [674, 175] on td "KMC HOLDINGS, LLC" at bounding box center [641, 175] width 91 height 13
checkbox input "false"
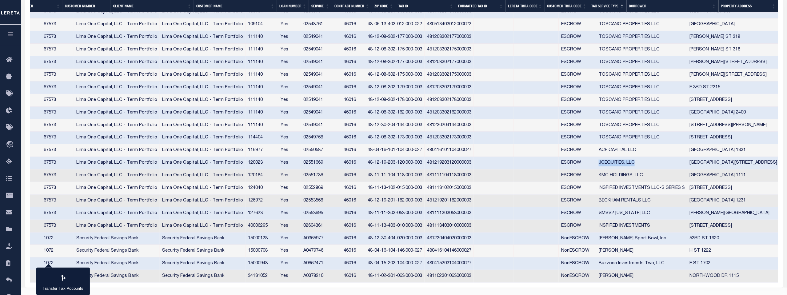
drag, startPoint x: 629, startPoint y: 162, endPoint x: 664, endPoint y: 162, distance: 35.1
click at [664, 162] on td "JCEQUITIES, LLC" at bounding box center [641, 163] width 91 height 13
checkbox input "false"
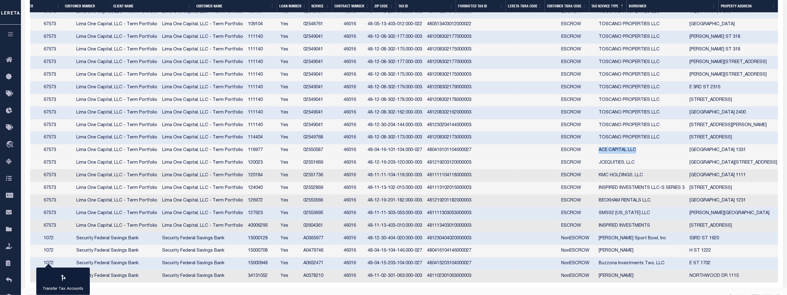
drag, startPoint x: 629, startPoint y: 149, endPoint x: 667, endPoint y: 149, distance: 38.1
click at [667, 149] on td "ACE CAPITAL LLC" at bounding box center [641, 150] width 91 height 13
checkbox input "false"
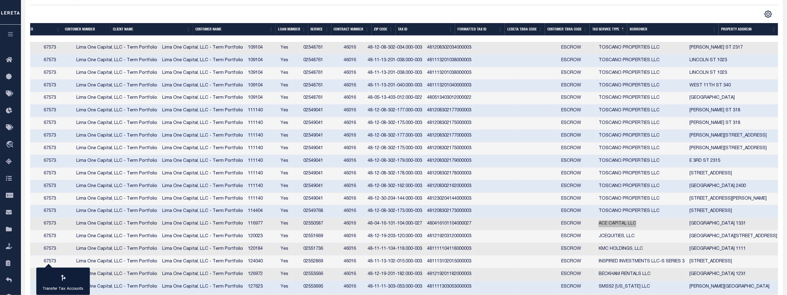
scroll to position [130, 0]
